Goal: Information Seeking & Learning: Learn about a topic

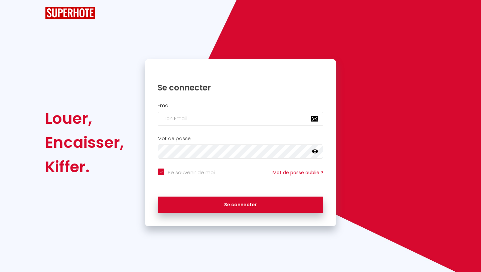
checkbox input "true"
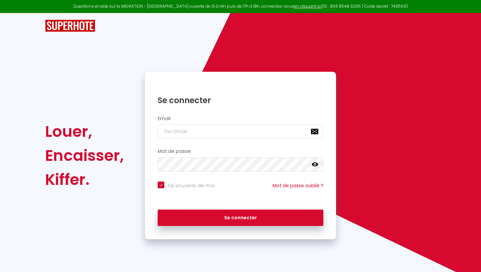
click at [205, 114] on div "Email" at bounding box center [240, 129] width 191 height 33
click at [196, 135] on input "email" at bounding box center [241, 132] width 166 height 14
click at [196, 132] on input "email" at bounding box center [241, 132] width 166 height 14
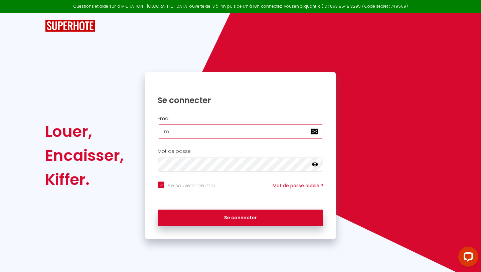
type input "ma"
checkbox input "true"
type input "mae"
checkbox input "true"
type input "mael"
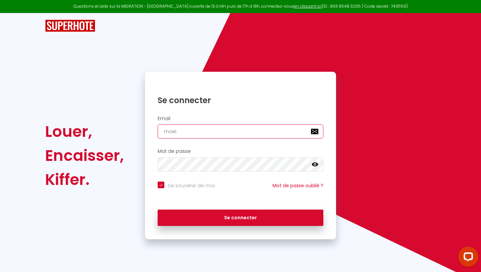
checkbox input "true"
type input "maell"
checkbox input "true"
type input "maelle"
checkbox input "true"
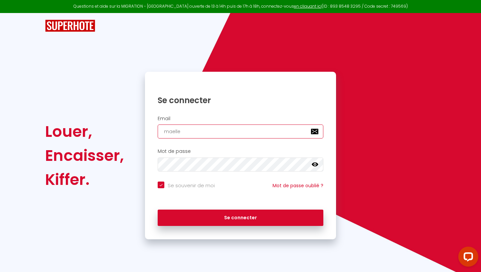
type input "maelle."
checkbox input "true"
type input "maelle.s"
checkbox input "true"
type input "[DOMAIN_NAME]"
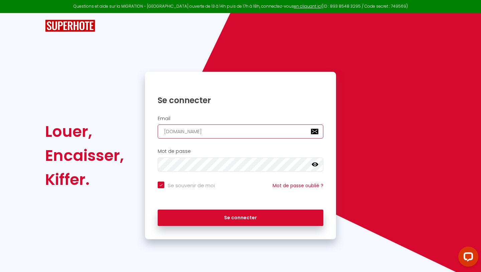
checkbox input "true"
type input "maelle.svr"
checkbox input "true"
type input "maelle.svr@"
checkbox input "true"
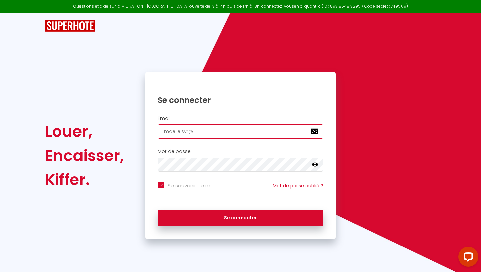
type input "maelle.svr@h"
checkbox input "true"
type input "maelle.svr@ho"
checkbox input "true"
type input "maelle.svr@hot"
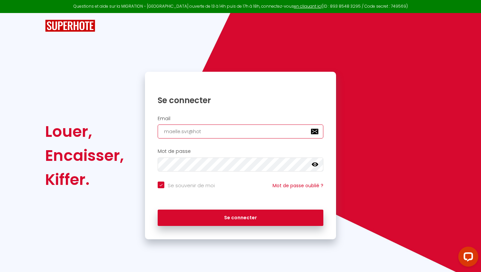
checkbox input "true"
type input "maelle.svr@hotm"
checkbox input "true"
type input "maelle.svr@hotma"
checkbox input "true"
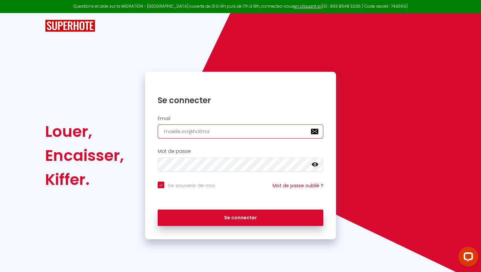
type input "maelle.svr@hotmai"
checkbox input "true"
type input "[EMAIL_ADDRESS]"
checkbox input "true"
type input "[EMAIL_ADDRESS]."
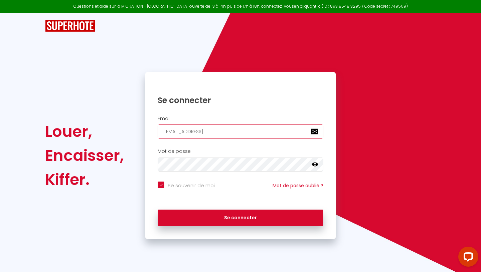
checkbox input "true"
type input "maelle.svr@hotmail.f"
checkbox input "true"
type input "[EMAIL_ADDRESS][DOMAIN_NAME]"
checkbox input "true"
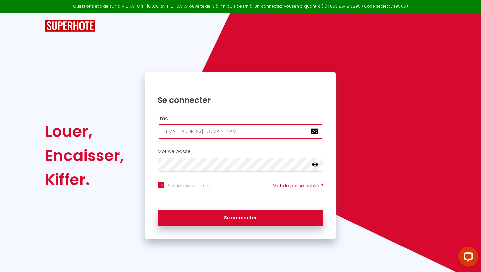
type input "[EMAIL_ADDRESS][DOMAIN_NAME]"
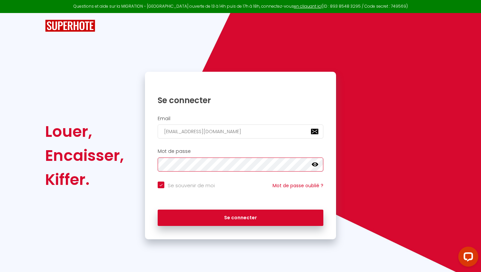
click at [158, 210] on button "Se connecter" at bounding box center [241, 218] width 166 height 17
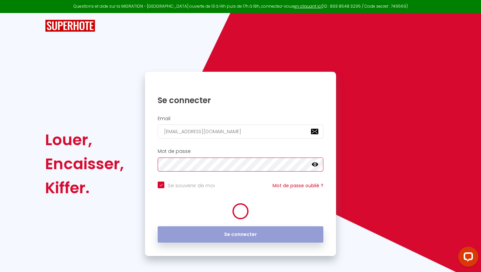
checkbox input "true"
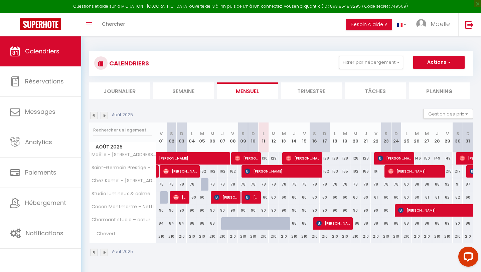
click at [312, 94] on li "Trimestre" at bounding box center [311, 91] width 61 height 16
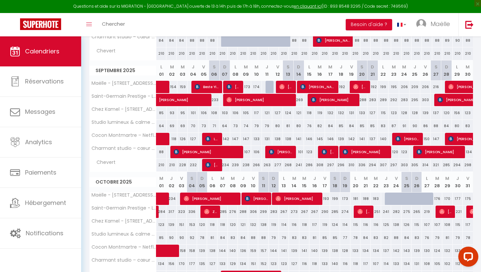
scroll to position [184, 0]
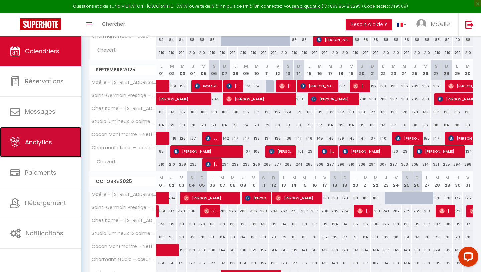
click at [47, 150] on link "Analytics" at bounding box center [40, 142] width 81 height 30
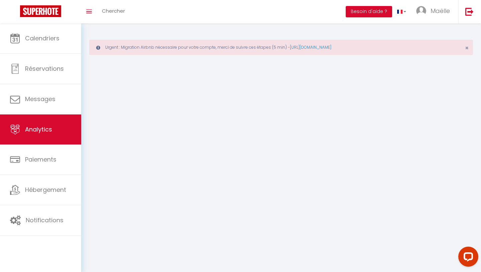
select select "2025"
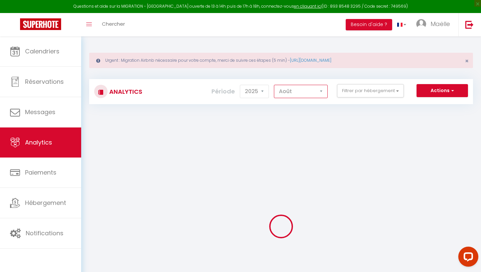
click at [291, 88] on select "[PERSON_NAME] Mars [PERSON_NAME] Juin Juillet Août Septembre Octobre Novembre D…" at bounding box center [301, 91] width 54 height 13
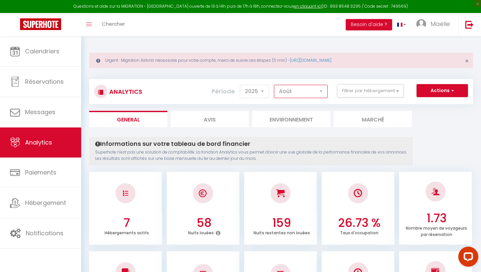
select select "9"
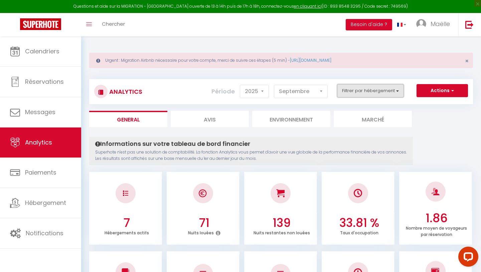
click at [379, 88] on button "Filtrer par hébergement" at bounding box center [370, 90] width 67 height 13
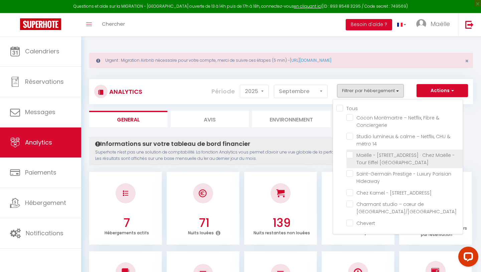
click at [352, 156] on Flat "checkbox" at bounding box center [404, 155] width 116 height 7
checkbox Flat "true"
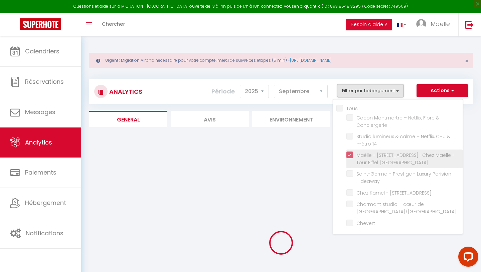
checkbox Conciergerie "false"
checkbox 14 "false"
checkbox Hideaway "false"
checkbox Sedaine "false"
checkbox Montorgueil\/Marais "false"
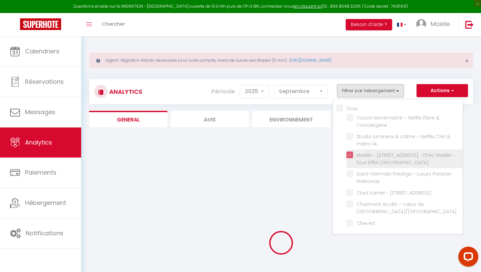
checkbox input "false"
checkbox Conciergerie "false"
checkbox 14 "false"
checkbox Hideaway "false"
checkbox Sedaine "false"
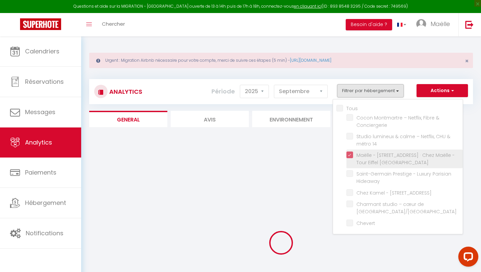
checkbox Montorgueil\/Marais "false"
checkbox input "false"
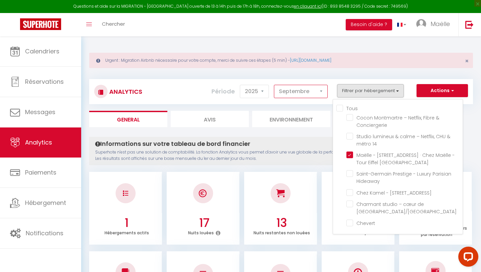
click at [319, 91] on select "[PERSON_NAME] Mars [PERSON_NAME] Juin Juillet Août Septembre Octobre Novembre D…" at bounding box center [301, 91] width 54 height 13
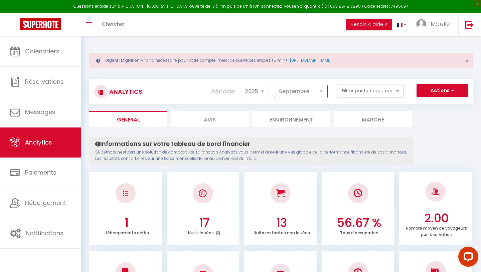
select select "10"
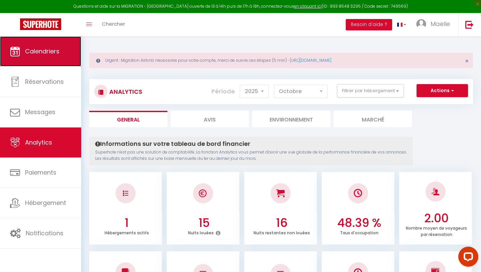
click at [57, 54] on span "Calendriers" at bounding box center [42, 51] width 34 height 8
